Goal: Task Accomplishment & Management: Manage account settings

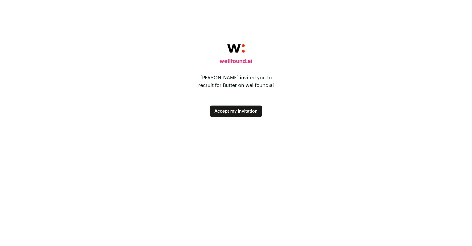
click at [241, 110] on button "Accept my invitation" at bounding box center [236, 111] width 52 height 11
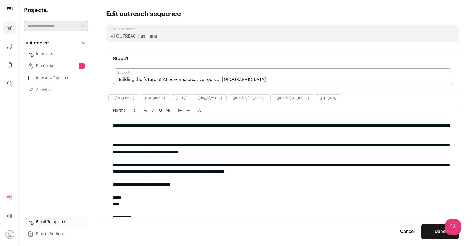
scroll to position [3, 0]
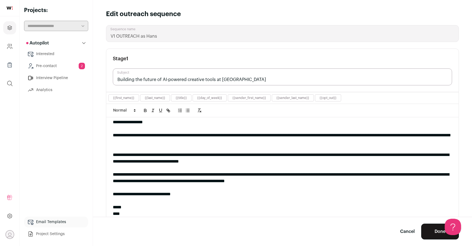
click at [64, 67] on link "Pre-contact 2" at bounding box center [56, 66] width 64 height 11
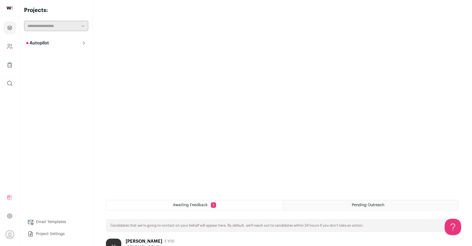
click at [243, 207] on div "Awaiting Feedback 2" at bounding box center [194, 206] width 176 height 10
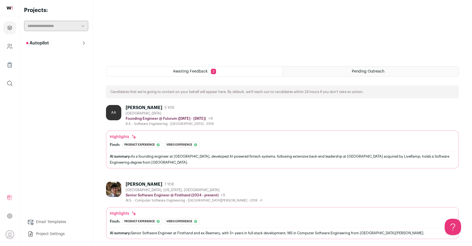
scroll to position [170, 0]
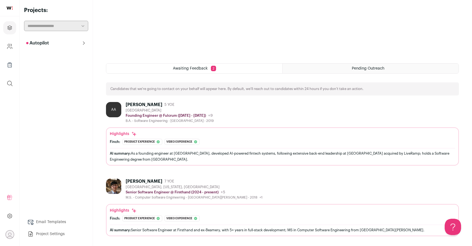
click at [114, 188] on img at bounding box center [113, 186] width 15 height 15
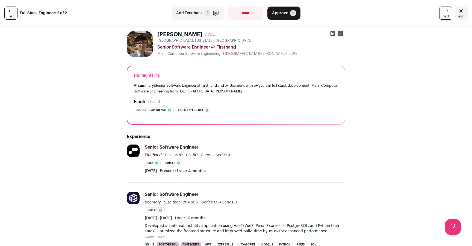
click at [137, 50] on img at bounding box center [140, 44] width 26 height 26
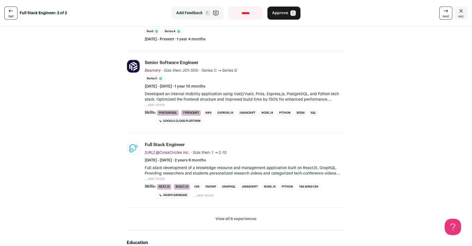
scroll to position [134, 0]
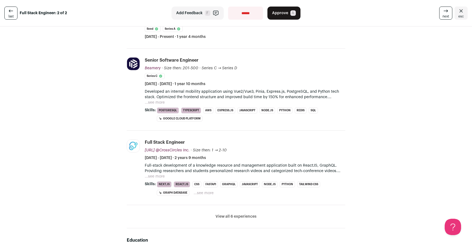
click at [219, 216] on button "View all 6 experiences" at bounding box center [236, 216] width 41 height 5
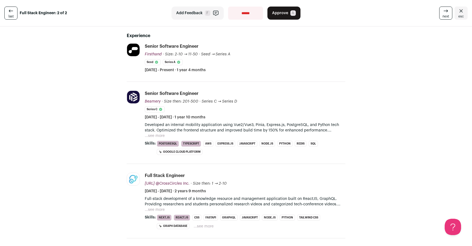
scroll to position [113, 0]
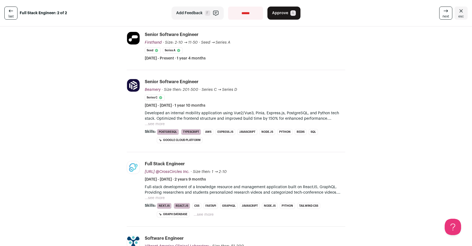
click at [461, 16] on span "esc" at bounding box center [461, 16] width 5 height 4
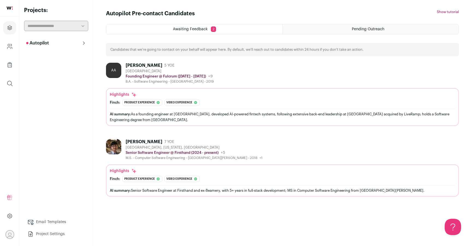
click at [142, 68] on div "[PERSON_NAME]" at bounding box center [144, 65] width 37 height 5
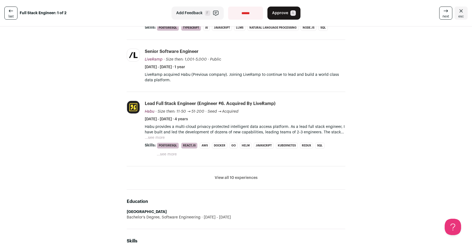
scroll to position [169, 0]
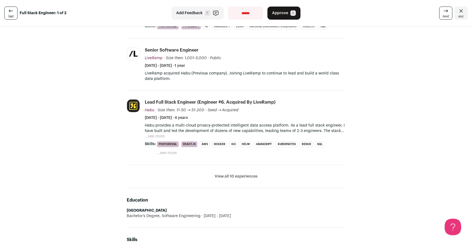
click at [238, 168] on li "View all 10 experiences View less" at bounding box center [236, 176] width 219 height 23
click at [235, 174] on button "View all 10 experiences" at bounding box center [236, 176] width 43 height 5
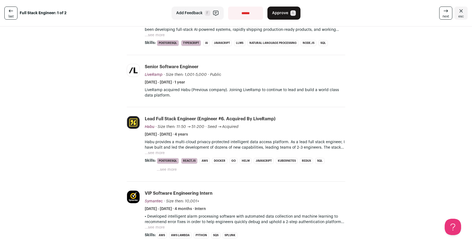
scroll to position [149, 0]
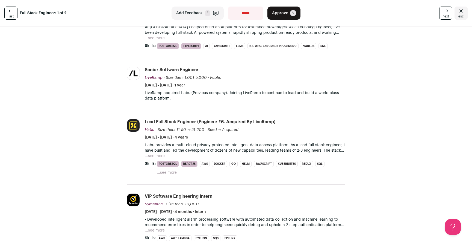
click at [160, 154] on button "...see more" at bounding box center [155, 156] width 20 height 5
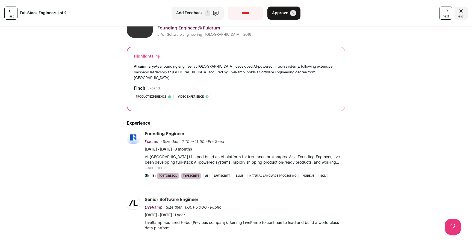
scroll to position [0, 0]
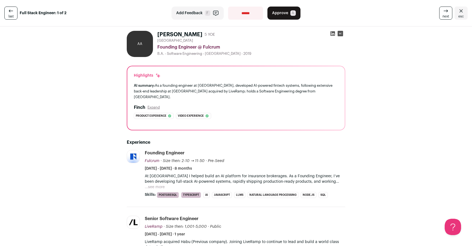
click at [137, 44] on div "AA" at bounding box center [140, 44] width 26 height 26
